Goal: Register for event/course

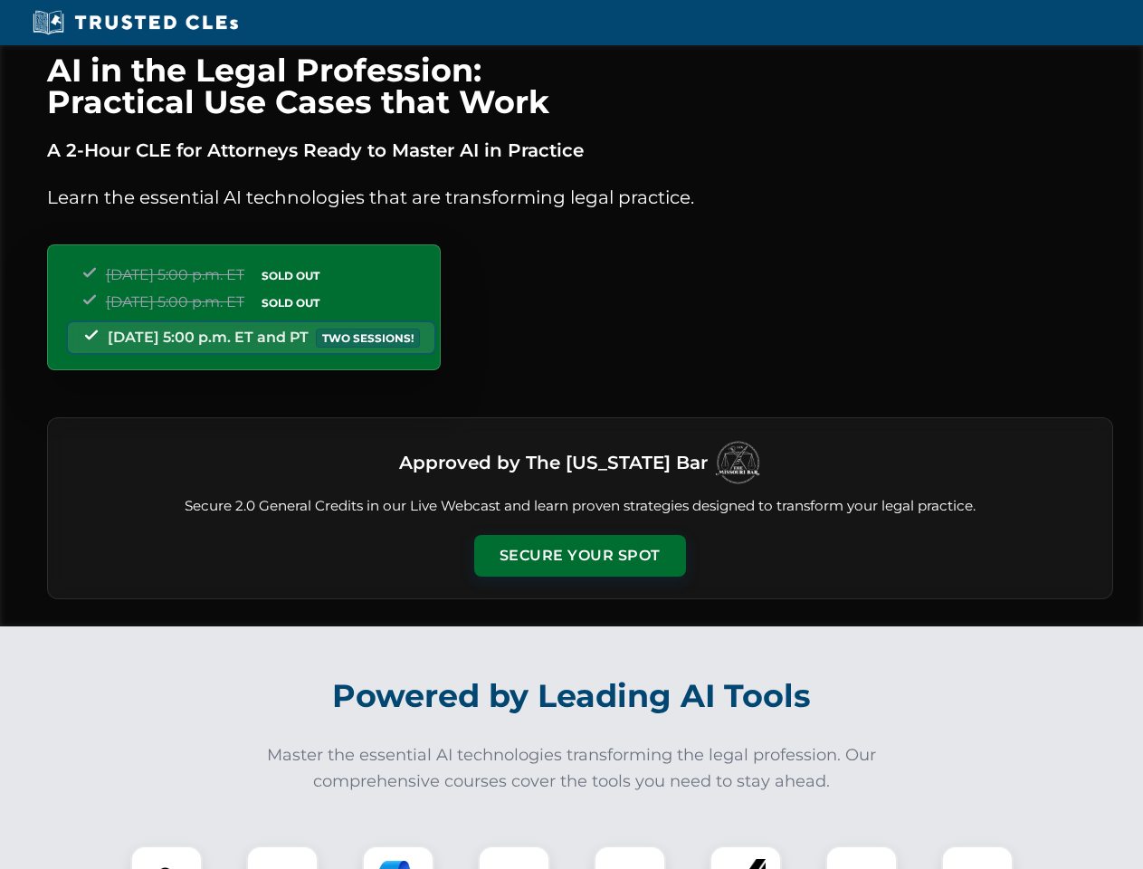
click at [579, 556] on button "Secure Your Spot" at bounding box center [580, 556] width 212 height 42
click at [167, 857] on img at bounding box center [166, 881] width 52 height 52
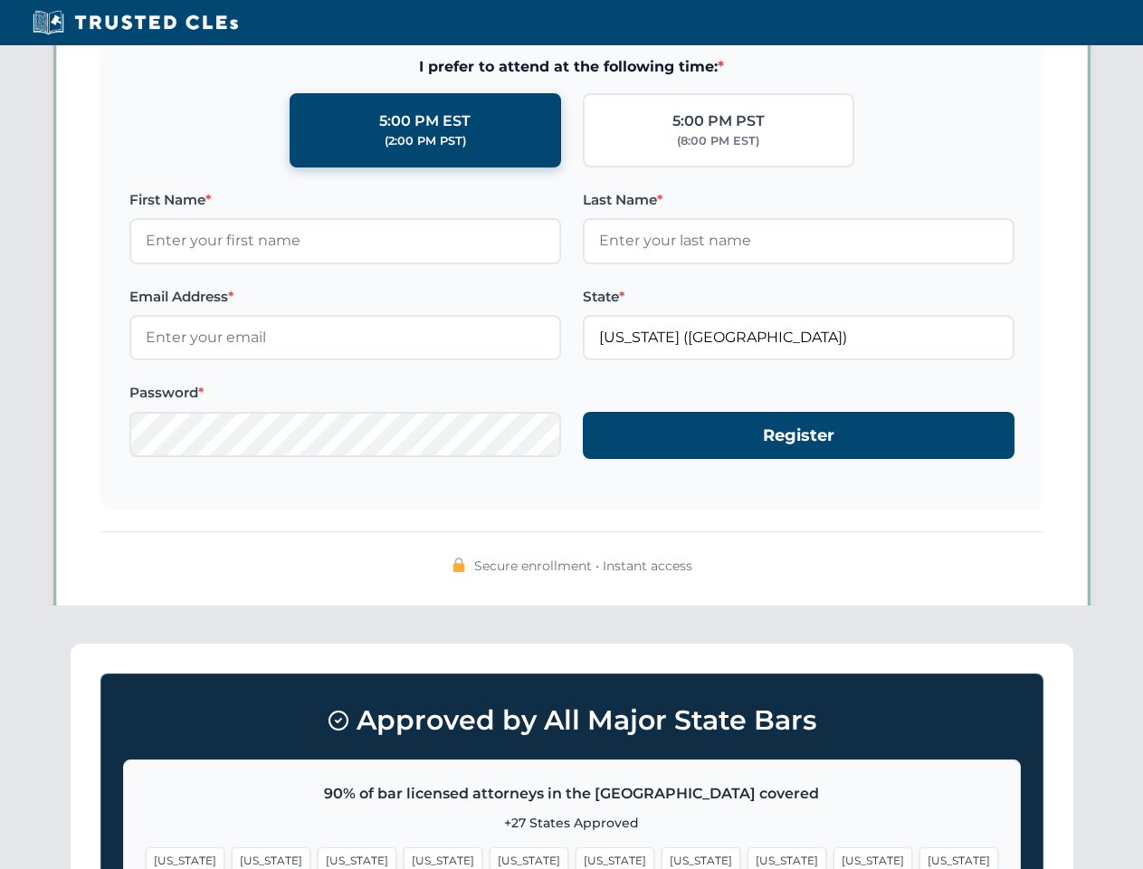
click at [662, 857] on span "[US_STATE]" at bounding box center [701, 860] width 79 height 26
click at [834, 857] on span "[US_STATE]" at bounding box center [873, 860] width 79 height 26
